Goal: Check status

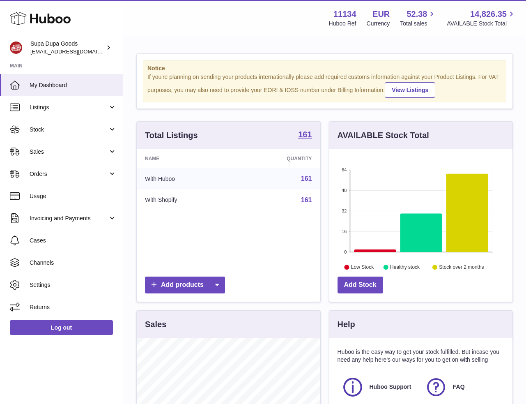
scroll to position [128, 183]
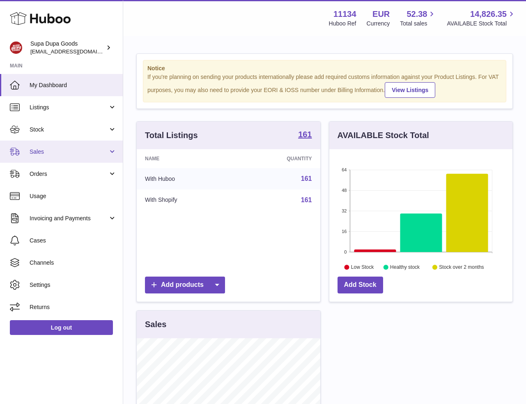
click at [78, 151] on span "Sales" at bounding box center [69, 152] width 78 height 8
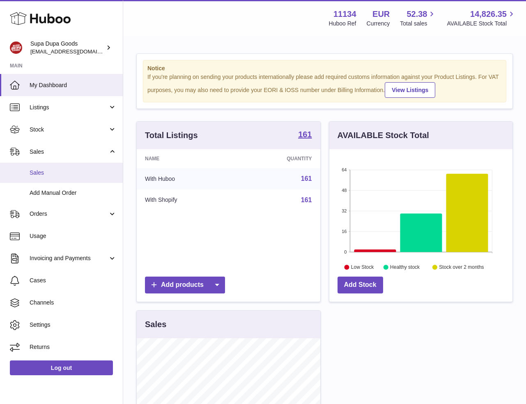
click at [44, 169] on span "Sales" at bounding box center [73, 173] width 87 height 8
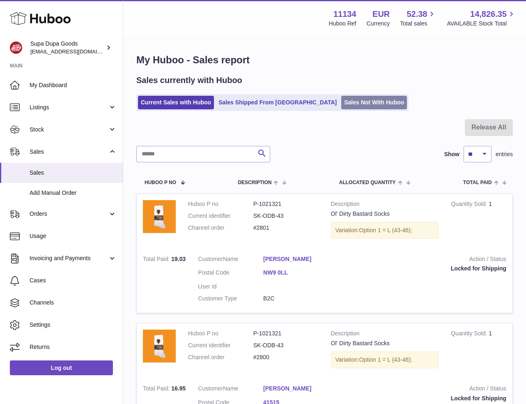
click at [341, 97] on link "Sales Not With Huboo" at bounding box center [374, 103] width 66 height 14
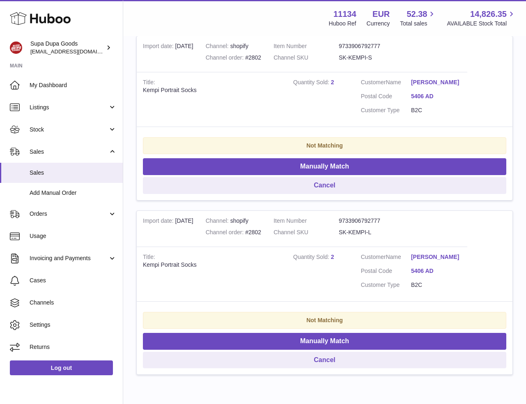
scroll to position [144, 0]
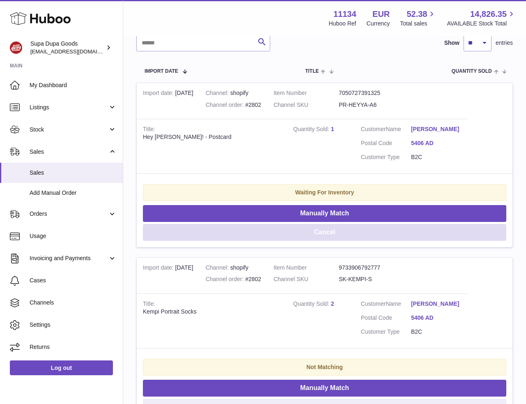
click at [333, 239] on button "Cancel" at bounding box center [325, 232] width 364 height 17
click at [331, 240] on button "Cancel" at bounding box center [325, 232] width 364 height 17
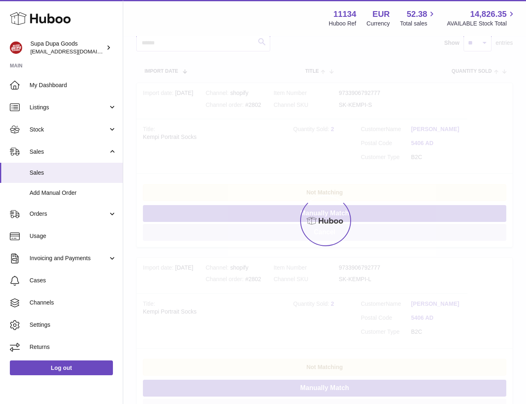
scroll to position [69, 0]
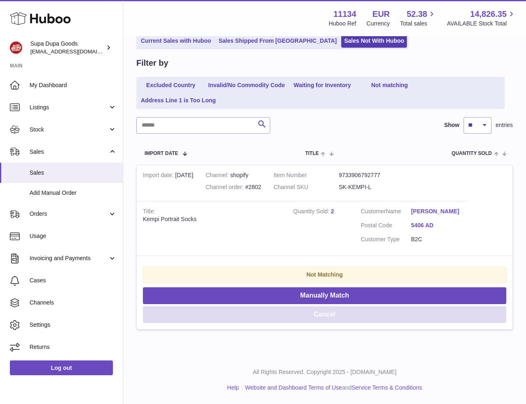
click at [324, 315] on button "Cancel" at bounding box center [325, 314] width 364 height 17
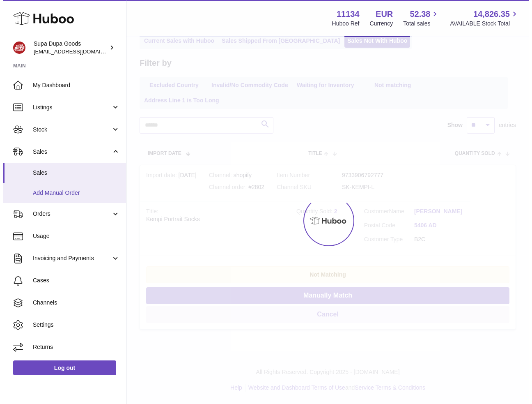
scroll to position [0, 0]
